Goal: Task Accomplishment & Management: Use online tool/utility

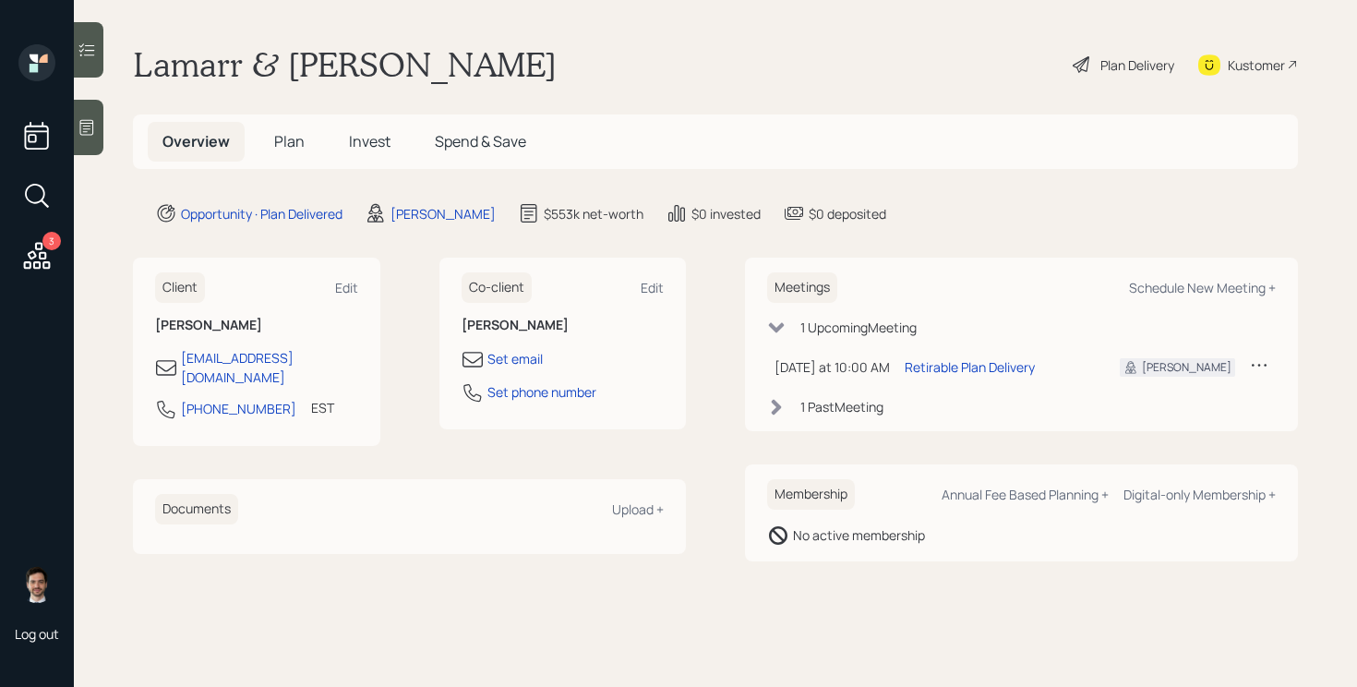
click at [1126, 55] on div "Plan Delivery" at bounding box center [1137, 64] width 74 height 19
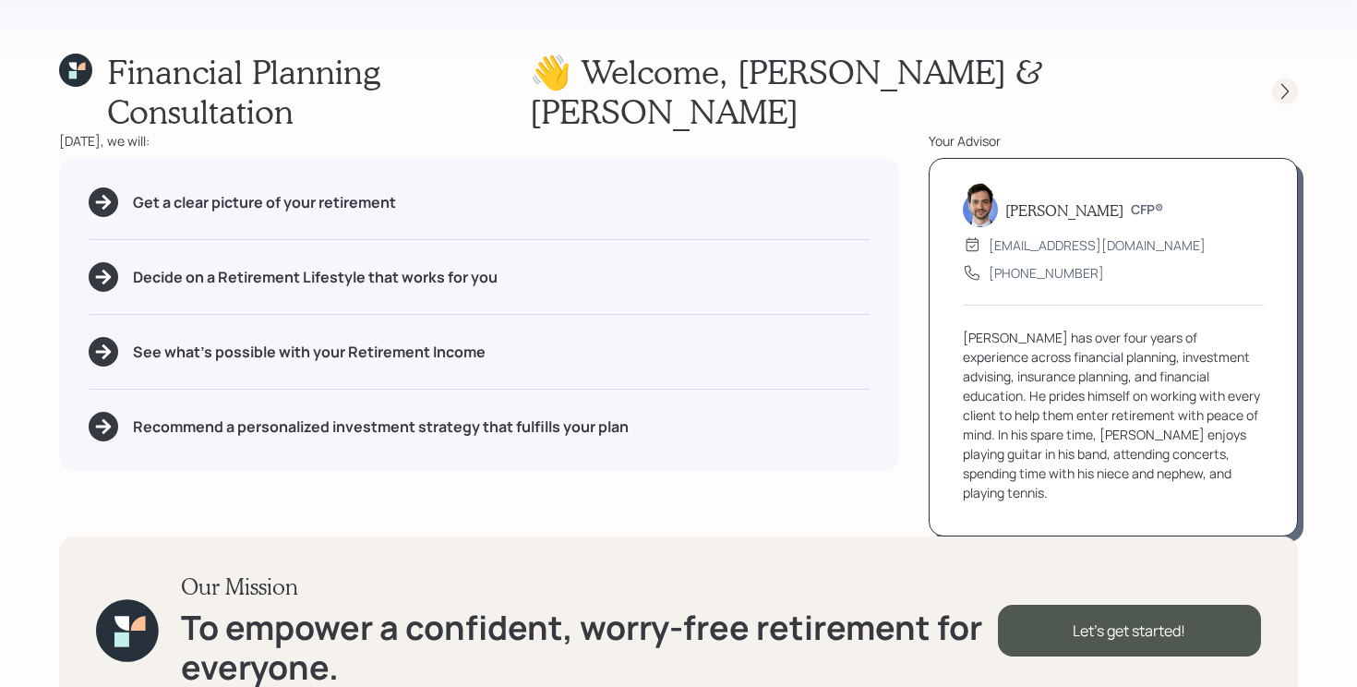
click at [1279, 82] on icon at bounding box center [1285, 91] width 18 height 18
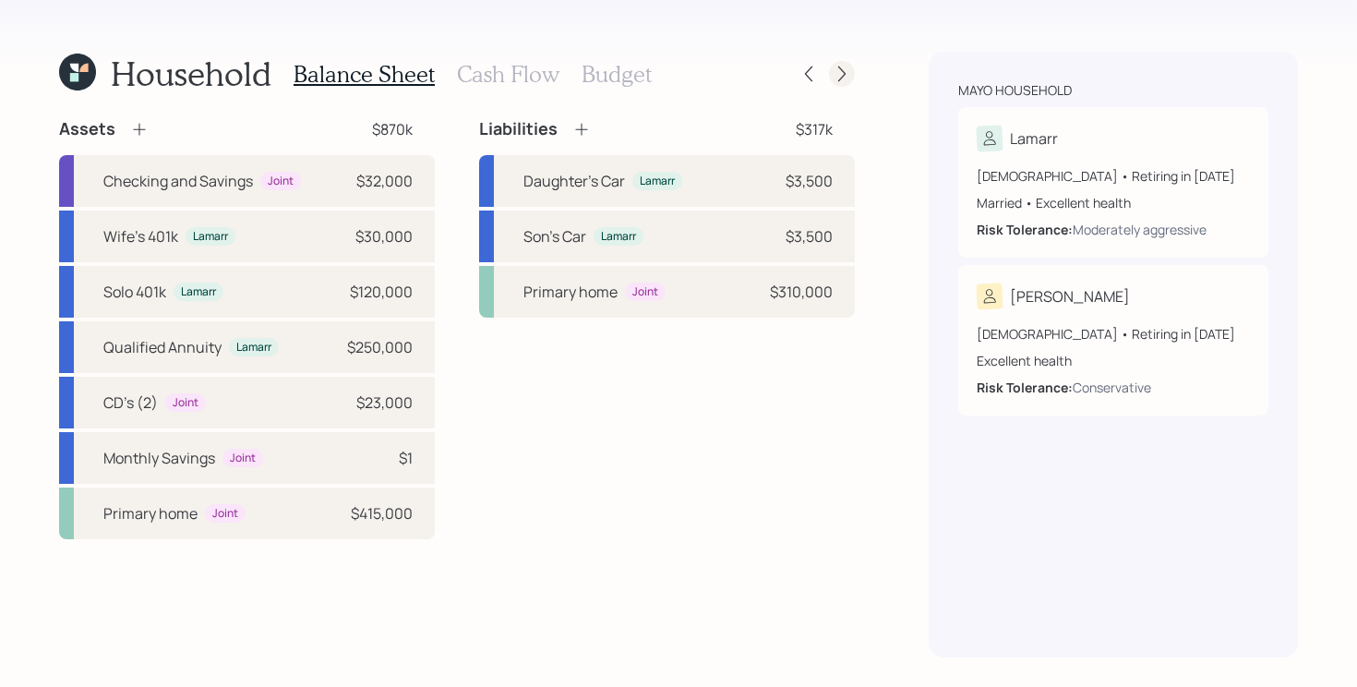
click at [836, 78] on icon at bounding box center [842, 74] width 18 height 18
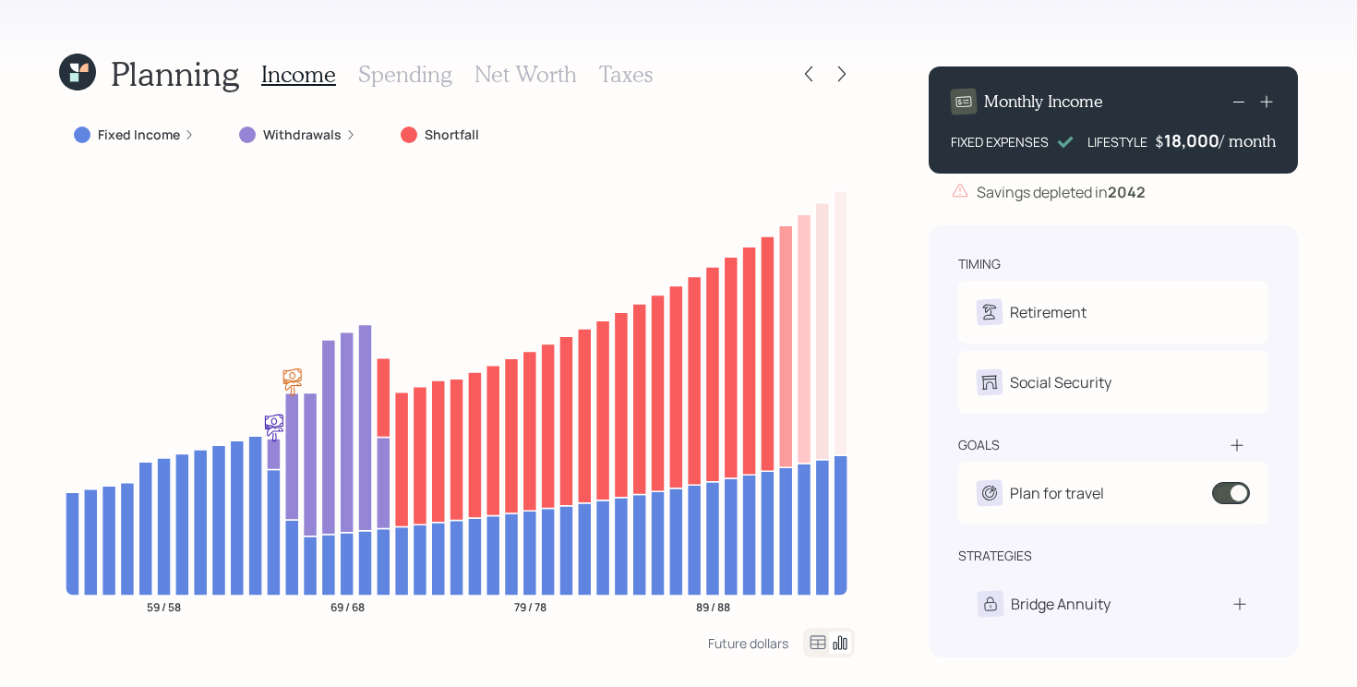
click at [836, 78] on icon at bounding box center [842, 74] width 18 height 18
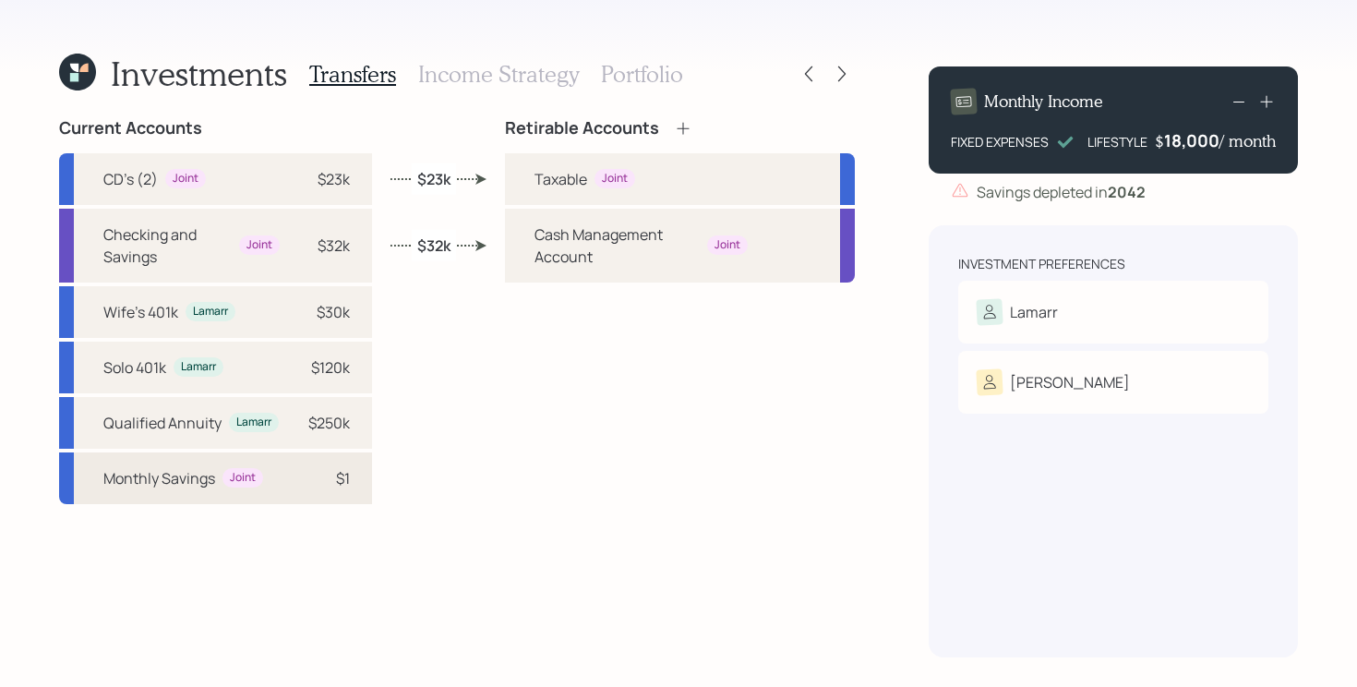
click at [308, 479] on div "$1" at bounding box center [321, 478] width 55 height 22
click at [528, 438] on div "Retirable Accounts Taxable Joint Cash Management Account Joint" at bounding box center [680, 387] width 350 height 539
click at [452, 461] on div "Current Accounts CD's (2) Joint $23k Checking and Savings Joint $32k Wife's 401…" at bounding box center [457, 387] width 796 height 539
click at [273, 165] on div "CD's (2) Joint $23k" at bounding box center [215, 179] width 313 height 52
click at [415, 205] on div "Current Accounts CD's (2) Joint $23k Checking and Savings Joint $32k Wife's 401…" at bounding box center [457, 387] width 796 height 539
